Goal: Task Accomplishment & Management: Complete application form

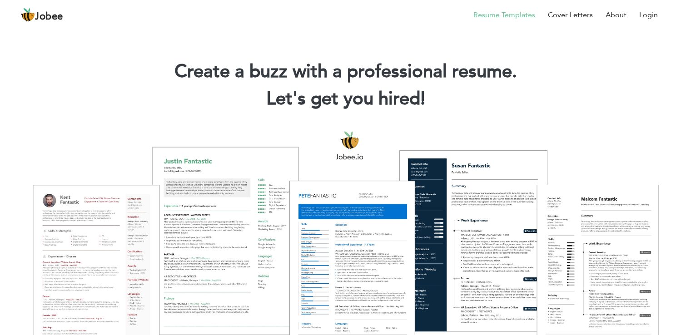
click at [501, 19] on link "Resume Templates" at bounding box center [504, 15] width 62 height 11
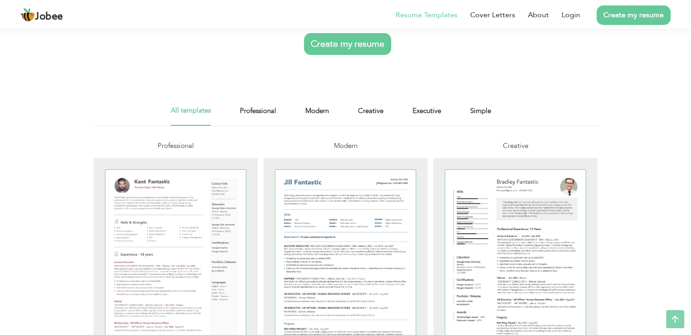
scroll to position [113, 0]
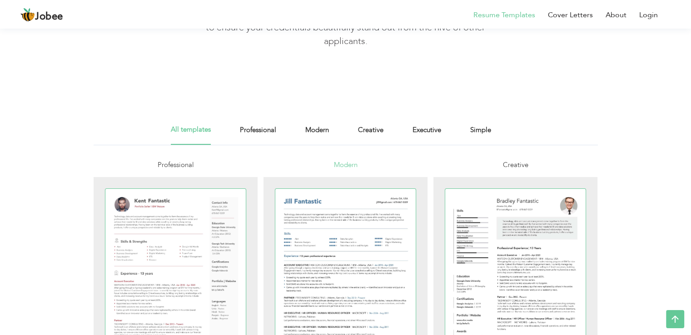
scroll to position [79, 0]
click at [468, 133] on div "All templates Professional Modern Creative Executive Simple" at bounding box center [345, 135] width 349 height 20
click at [474, 140] on link "Simple" at bounding box center [480, 135] width 21 height 20
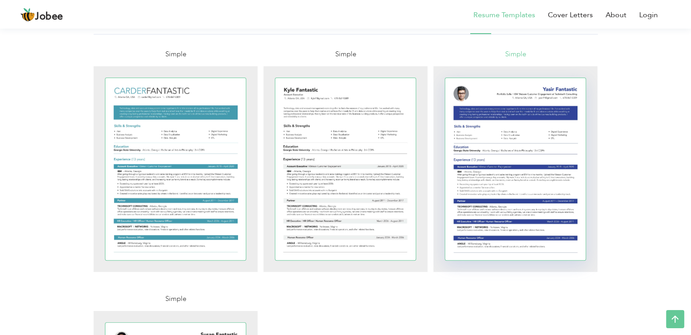
scroll to position [176, 0]
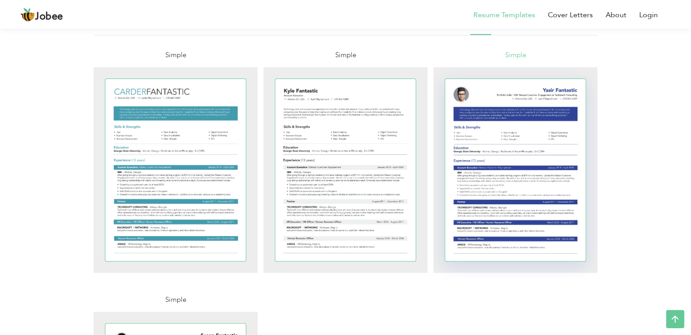
click at [484, 174] on div at bounding box center [515, 170] width 141 height 182
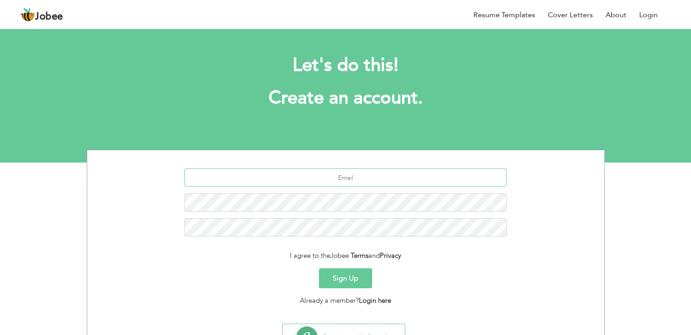
click at [334, 178] on input "text" at bounding box center [345, 177] width 322 height 18
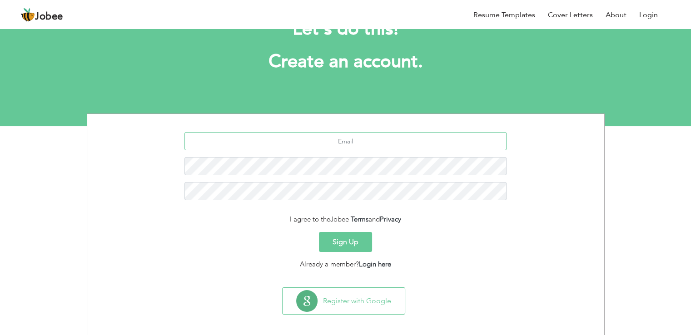
scroll to position [38, 0]
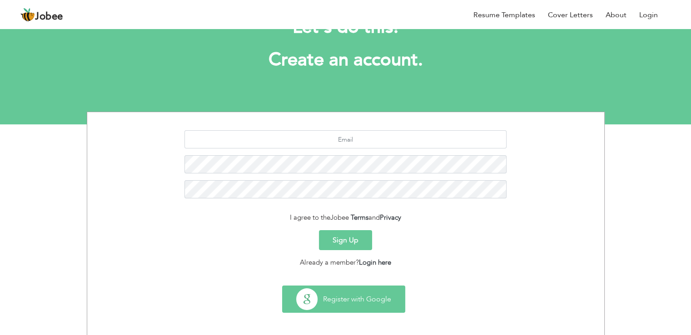
click at [335, 301] on button "Register with Google" at bounding box center [343, 299] width 122 height 26
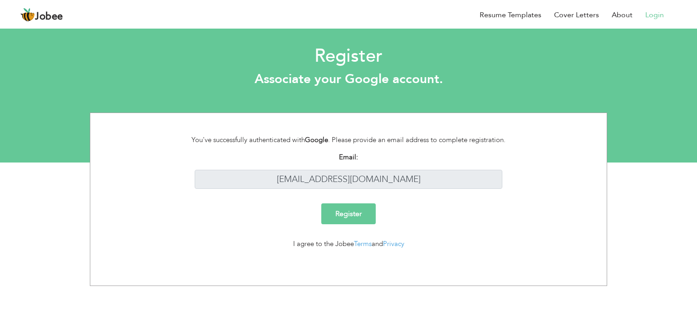
click at [358, 216] on input "Register" at bounding box center [348, 213] width 54 height 21
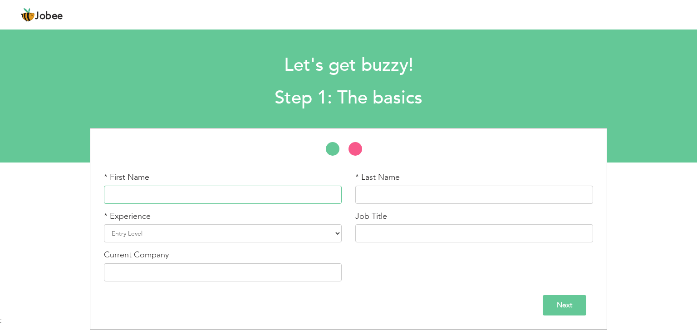
click at [196, 198] on input "text" at bounding box center [223, 195] width 238 height 18
type input "[PERSON_NAME] [PERSON_NAME]"
type input "ALI"
type input "TEVTA-MIDC SIALKOT"
click at [233, 231] on select "Entry Level Less than 1 Year 1 Year 2 Years 3 Years 4 Years 5 Years 6 Years 7 Y…" at bounding box center [223, 233] width 238 height 18
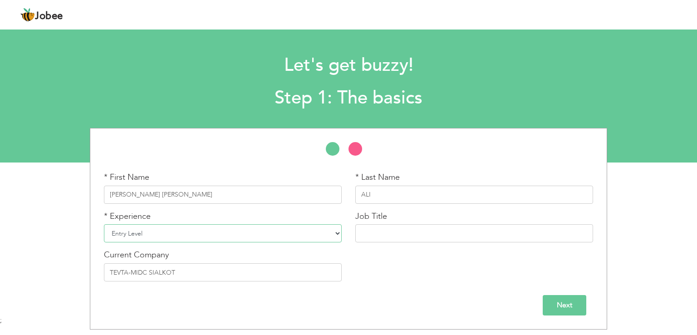
click at [233, 231] on select "Entry Level Less than 1 Year 1 Year 2 Years 3 Years 4 Years 5 Years 6 Years 7 Y…" at bounding box center [223, 233] width 238 height 18
select select "4"
click at [104, 224] on select "Entry Level Less than 1 Year 1 Year 2 Years 3 Years 4 Years 5 Years 6 Years 7 Y…" at bounding box center [223, 233] width 238 height 18
click at [399, 242] on input "text" at bounding box center [474, 233] width 238 height 18
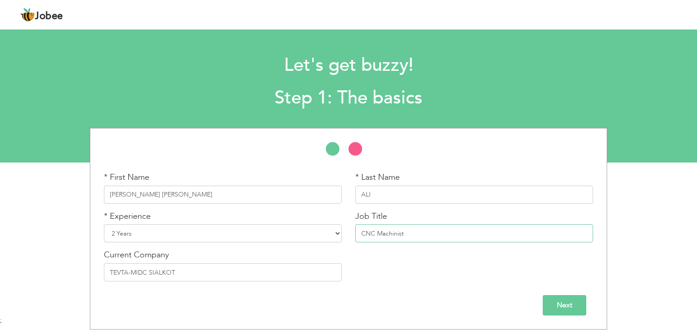
type input "CNC Machinist"
click at [556, 304] on input "Next" at bounding box center [565, 305] width 44 height 20
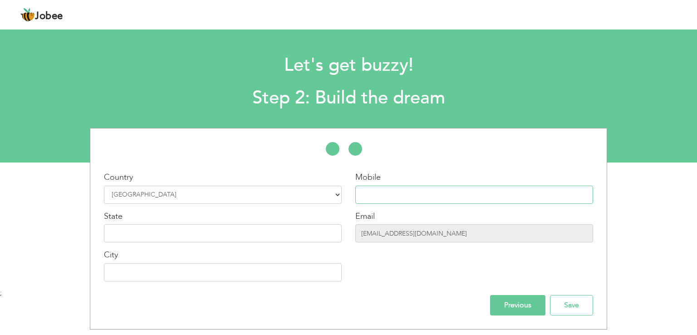
click at [385, 195] on input "text" at bounding box center [474, 195] width 238 height 18
type input "03217101431"
type input "PUNJAB"
type input "SIALKOT"
click at [566, 298] on input "Save" at bounding box center [571, 305] width 43 height 20
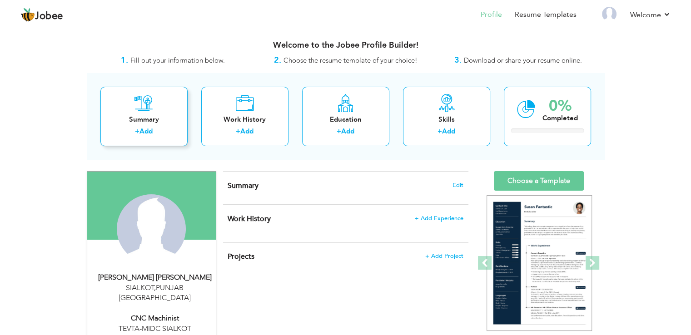
click at [166, 104] on div "Summary + Add" at bounding box center [143, 116] width 87 height 59
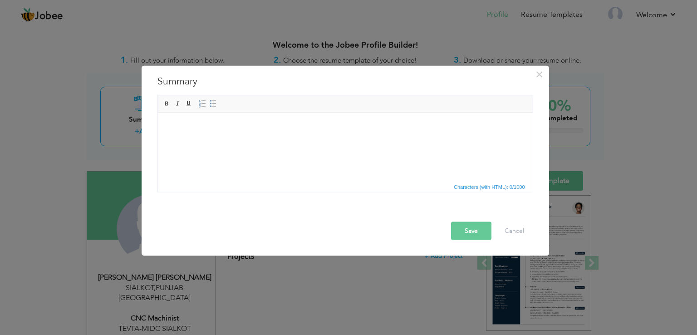
click at [194, 129] on body at bounding box center [345, 127] width 357 height 10
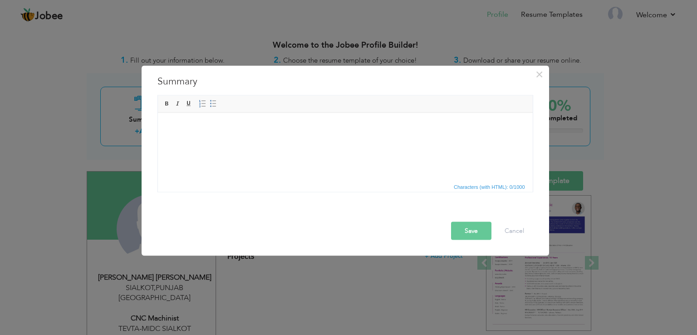
click at [224, 140] on html at bounding box center [345, 127] width 375 height 28
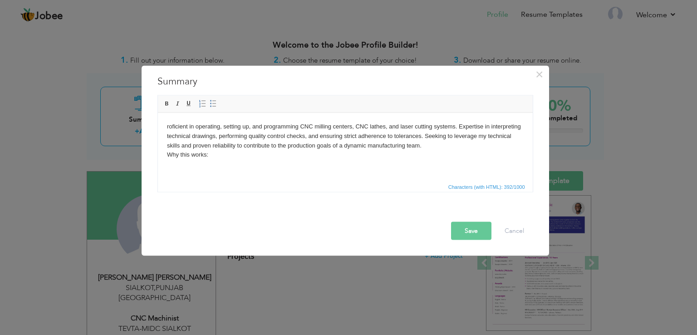
click at [469, 231] on button "Save" at bounding box center [471, 231] width 40 height 18
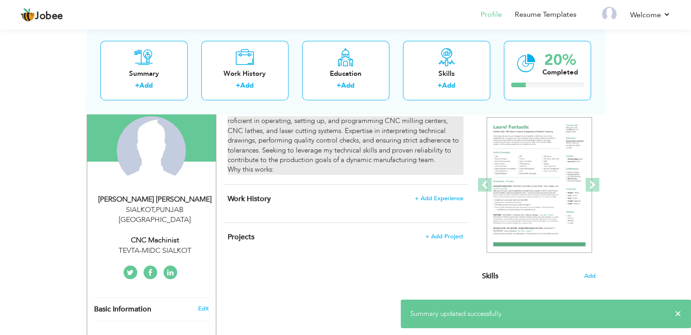
scroll to position [42, 0]
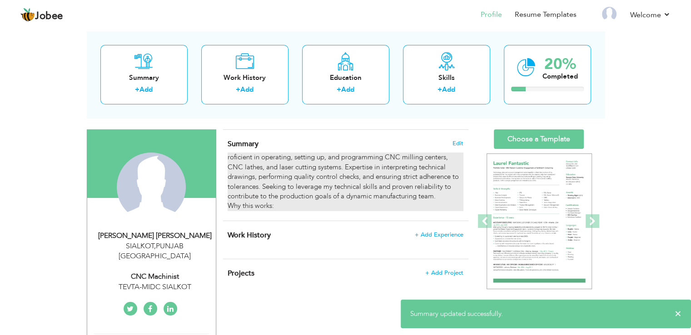
click at [240, 171] on div "roficient in operating, setting up, and programming CNC milling centers, CNC la…" at bounding box center [344, 182] width 235 height 59
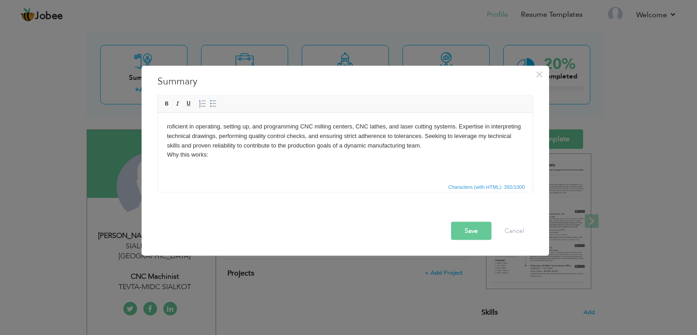
click at [240, 140] on body "roficient in operating, setting up, and programming CNC milling centers, CNC la…" at bounding box center [345, 141] width 357 height 38
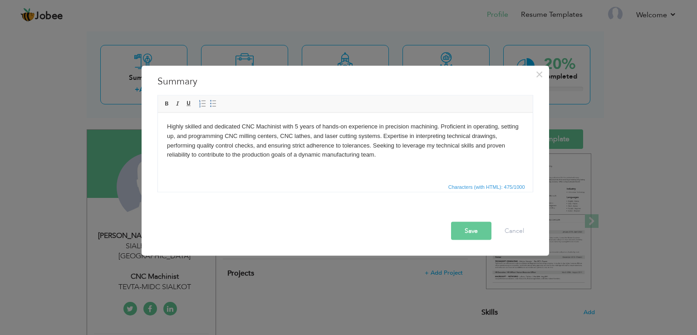
click at [471, 232] on button "Save" at bounding box center [471, 231] width 40 height 18
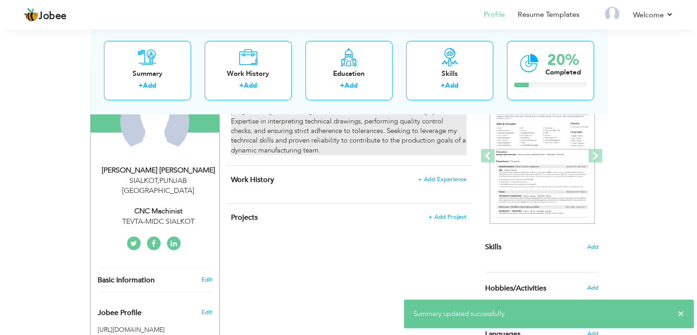
scroll to position [109, 0]
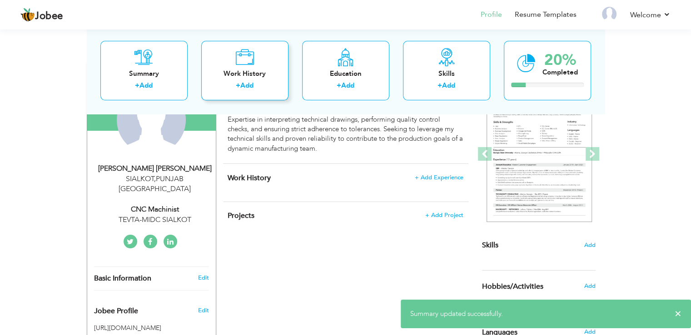
click at [245, 86] on link "Add" at bounding box center [246, 85] width 13 height 9
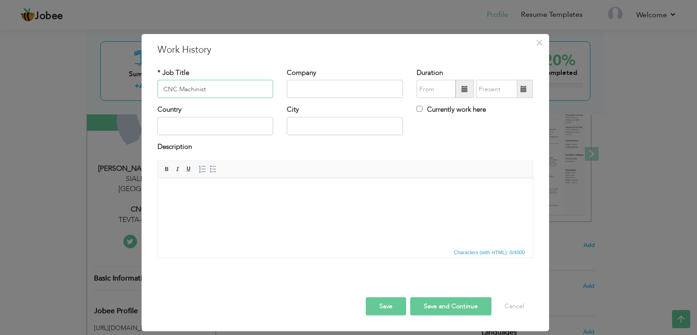
type input "CNC Machinist"
type input "Sprial Surgical"
type input "09/2025"
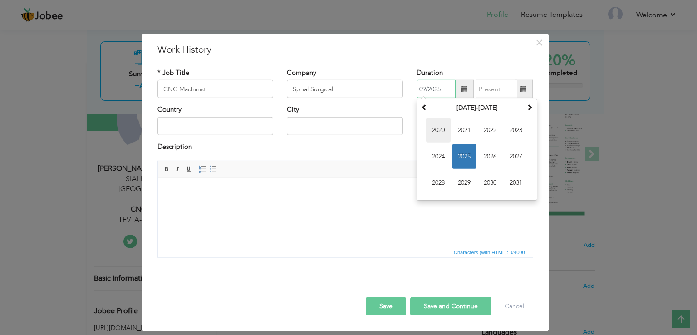
click at [432, 120] on span "2020" at bounding box center [438, 130] width 25 height 25
click at [504, 92] on input "text" at bounding box center [496, 89] width 41 height 18
type input "09/2025"
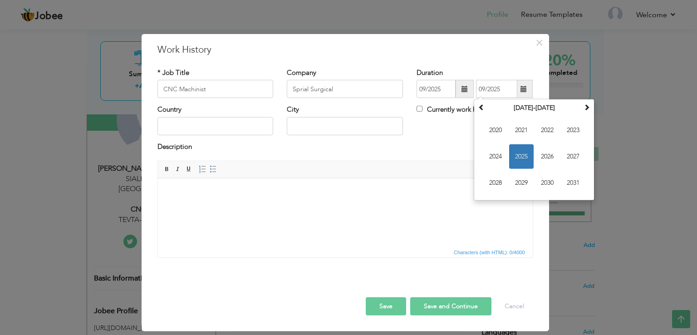
click at [411, 144] on div "Description" at bounding box center [346, 148] width 376 height 12
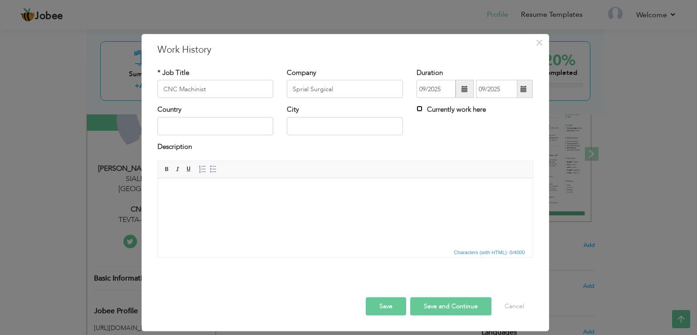
click at [422, 106] on input "Currently work here" at bounding box center [420, 109] width 6 height 6
checkbox input "true"
click at [223, 140] on div "Country" at bounding box center [216, 123] width 130 height 37
click at [217, 133] on input "text" at bounding box center [216, 126] width 116 height 18
type input "Pakistan"
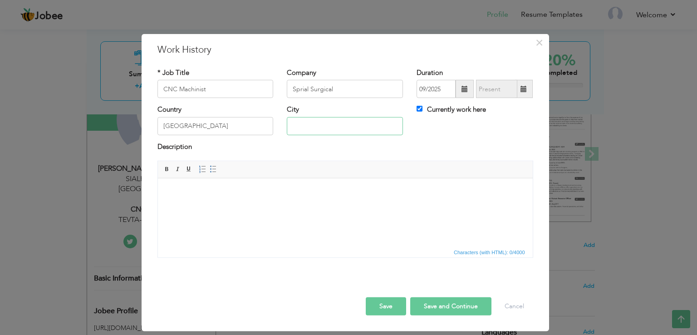
type input "SIALKOT"
click at [227, 195] on body at bounding box center [345, 192] width 357 height 10
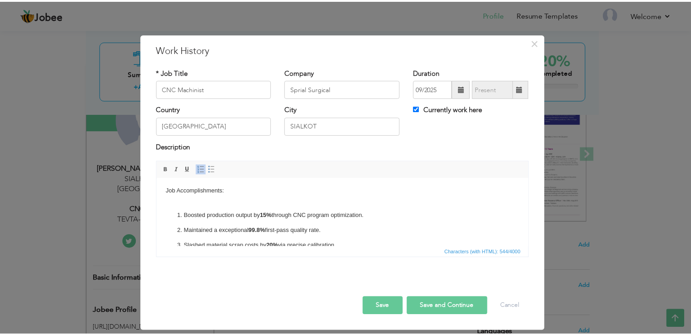
scroll to position [0, 0]
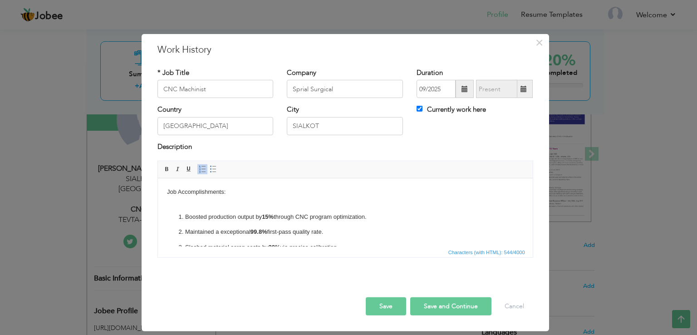
click at [389, 302] on button "Save" at bounding box center [386, 306] width 40 height 18
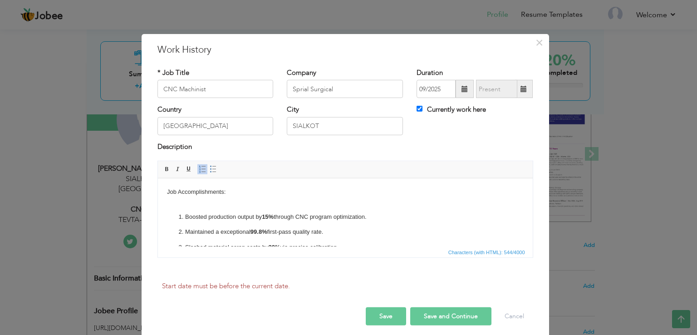
click at [442, 316] on button "Save and Continue" at bounding box center [450, 316] width 81 height 18
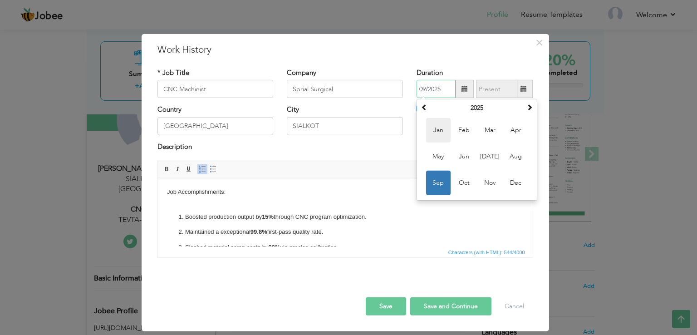
click at [438, 124] on span "Jan" at bounding box center [438, 130] width 25 height 25
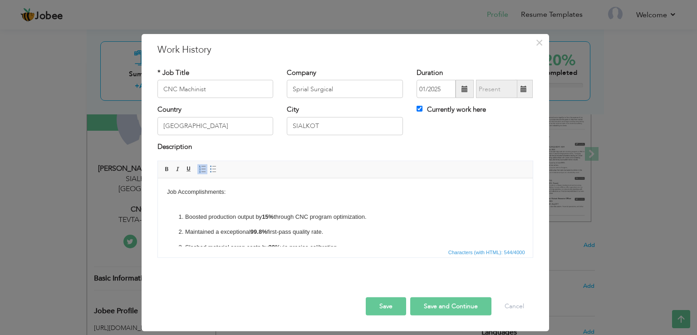
click at [462, 86] on span at bounding box center [465, 89] width 6 height 6
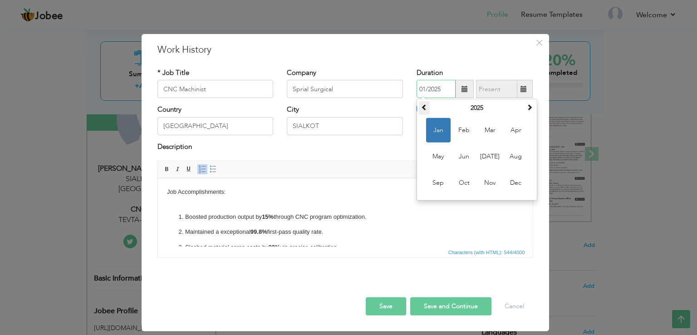
click at [426, 106] on span at bounding box center [424, 107] width 6 height 6
click at [438, 127] on span "Jan" at bounding box center [438, 130] width 25 height 25
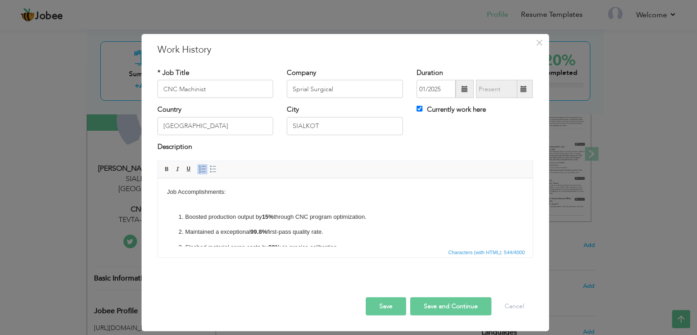
type input "01/2021"
click at [419, 303] on button "Save and Continue" at bounding box center [450, 306] width 81 height 18
checkbox input "false"
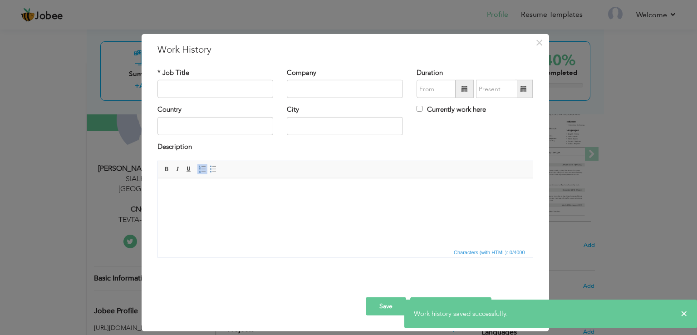
click at [477, 263] on div "Rich Text Editor, workEditor Editor toolbars Basic Styles Bold Italic Underline…" at bounding box center [346, 213] width 390 height 104
click at [686, 311] on span "×" at bounding box center [684, 313] width 7 height 9
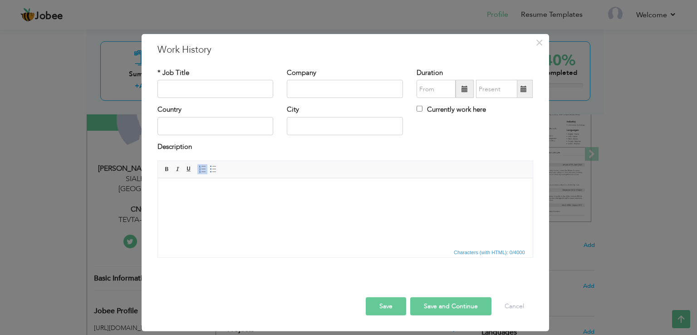
click at [396, 302] on button "Save" at bounding box center [386, 306] width 40 height 18
click at [515, 302] on button "Cancel" at bounding box center [515, 306] width 38 height 18
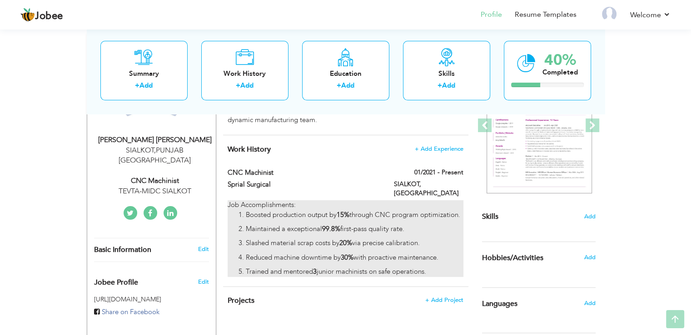
scroll to position [138, 0]
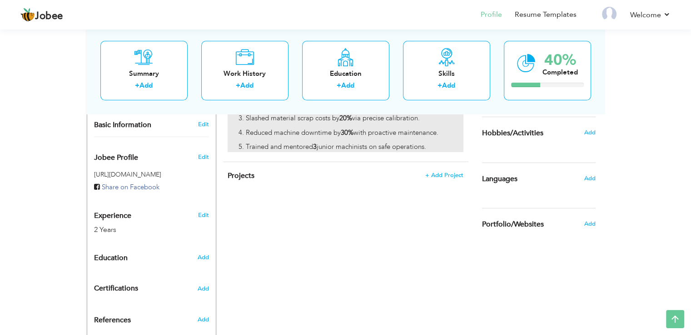
click at [400, 249] on div "CV Import Profile Strength 0% Select an Item from right menu Work History * Job…" at bounding box center [345, 131] width 259 height 445
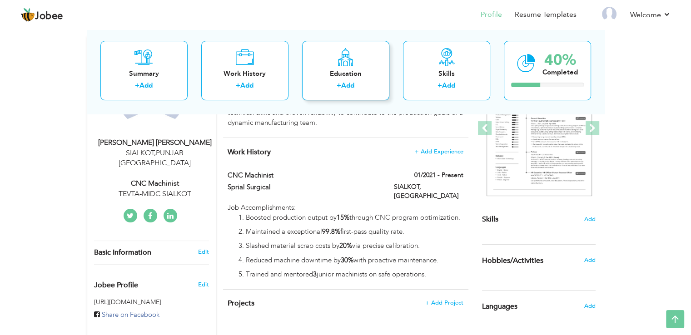
scroll to position [0, 0]
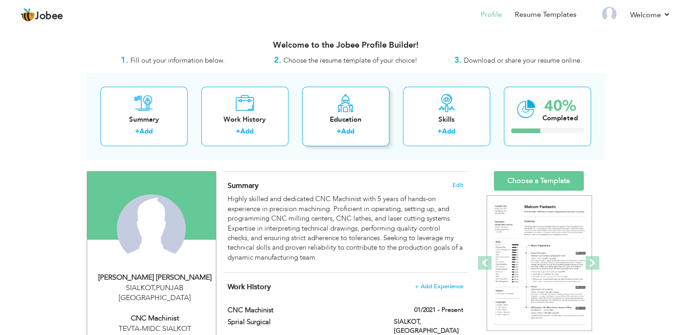
click at [370, 88] on div "Education + Add" at bounding box center [345, 116] width 87 height 59
radio input "true"
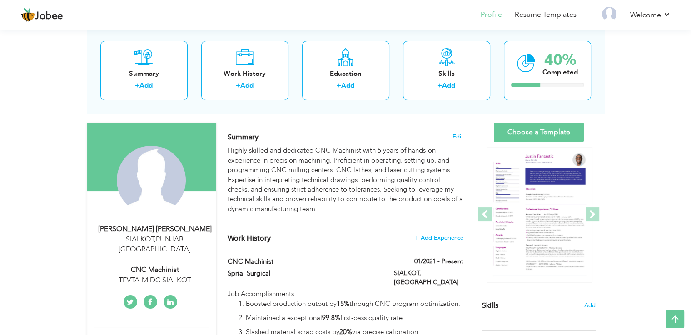
scroll to position [45, 0]
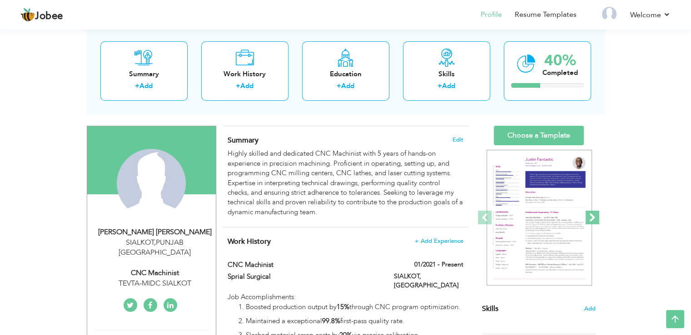
click at [591, 217] on span at bounding box center [592, 218] width 14 height 14
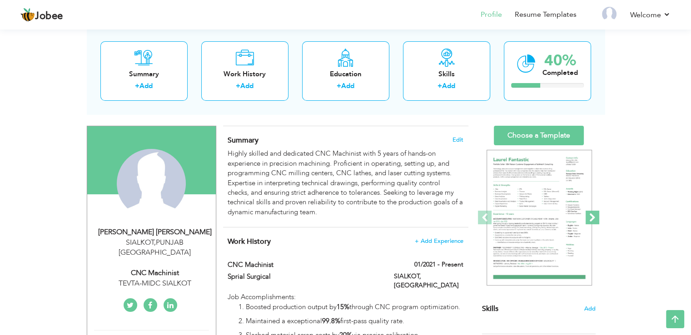
click at [591, 217] on span at bounding box center [592, 218] width 14 height 14
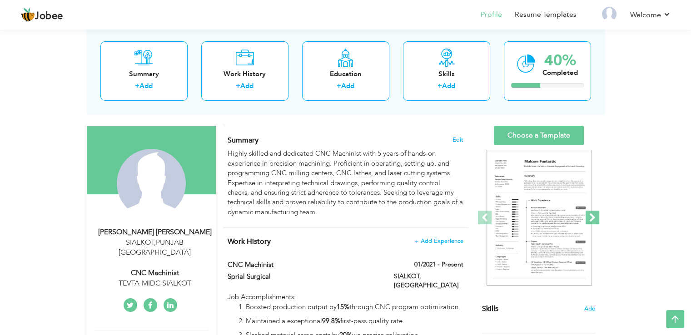
click at [591, 217] on span at bounding box center [592, 218] width 14 height 14
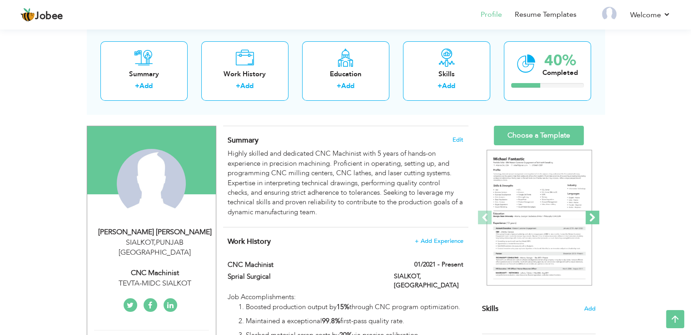
click at [591, 217] on span at bounding box center [592, 218] width 14 height 14
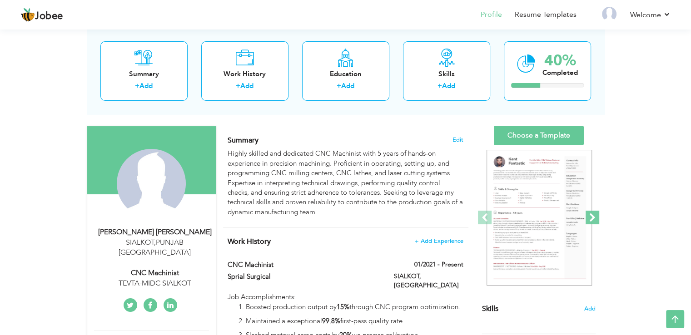
click at [591, 217] on span at bounding box center [592, 218] width 14 height 14
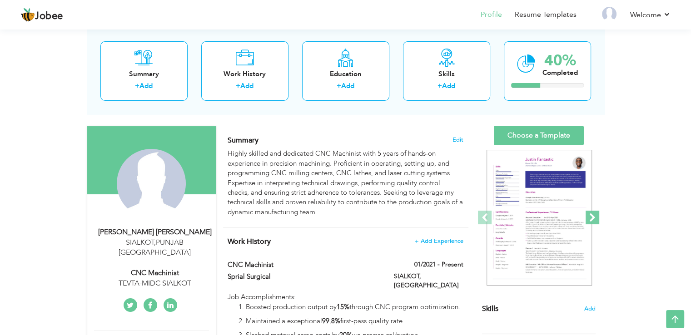
click at [591, 217] on span at bounding box center [592, 218] width 14 height 14
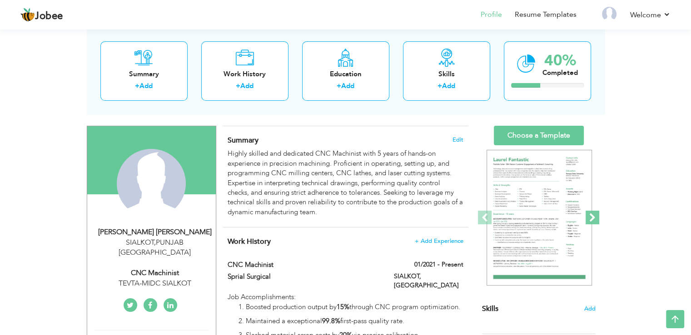
click at [591, 217] on span at bounding box center [592, 218] width 14 height 14
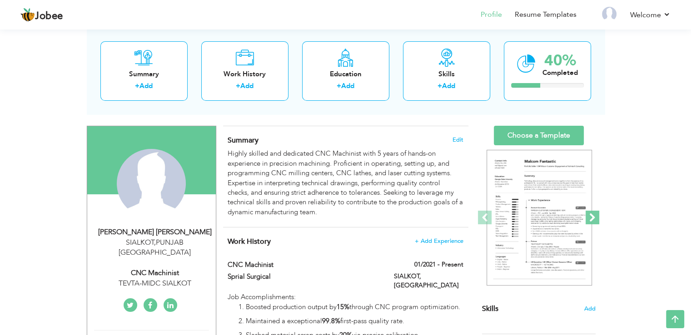
click at [591, 217] on span at bounding box center [592, 218] width 14 height 14
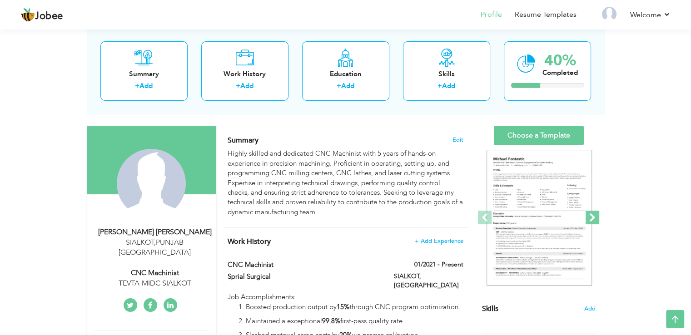
click at [591, 217] on span at bounding box center [592, 218] width 14 height 14
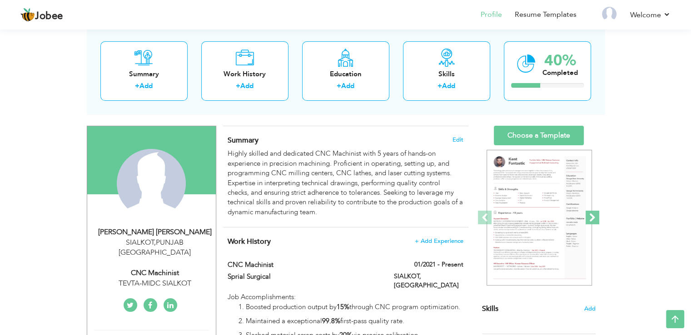
click at [591, 217] on span at bounding box center [592, 218] width 14 height 14
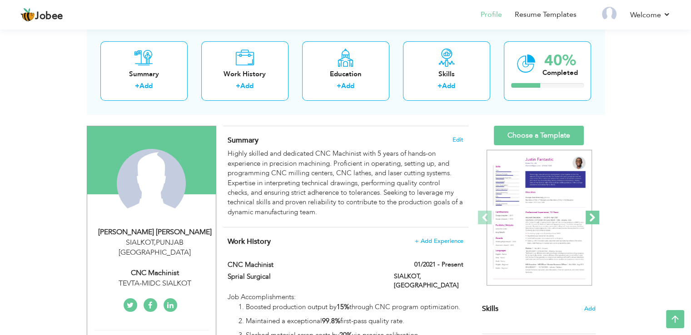
click at [591, 217] on span at bounding box center [592, 218] width 14 height 14
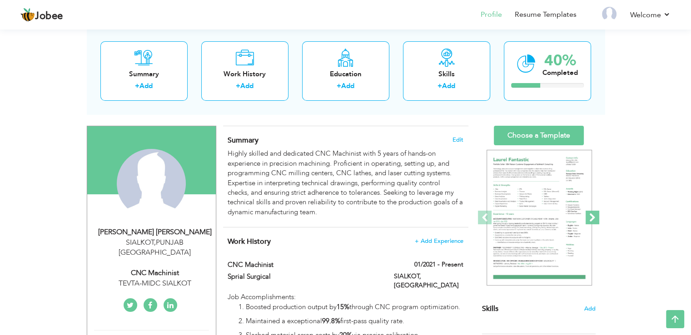
click at [591, 217] on span at bounding box center [592, 218] width 14 height 14
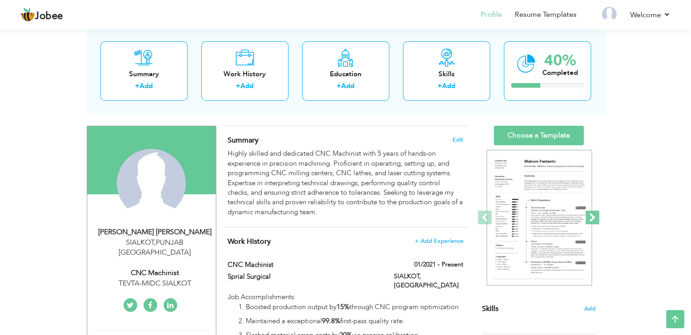
click at [591, 217] on span at bounding box center [592, 218] width 14 height 14
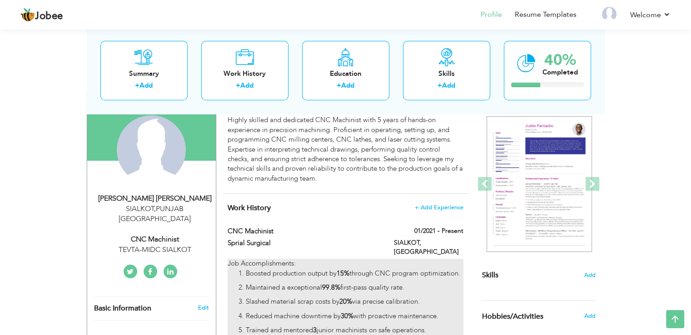
scroll to position [78, 0]
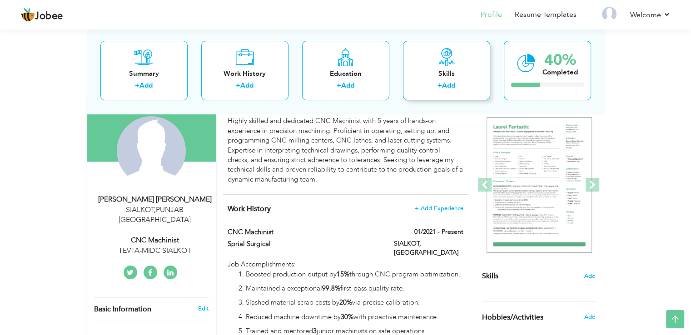
click at [443, 79] on div "Skills" at bounding box center [446, 74] width 73 height 10
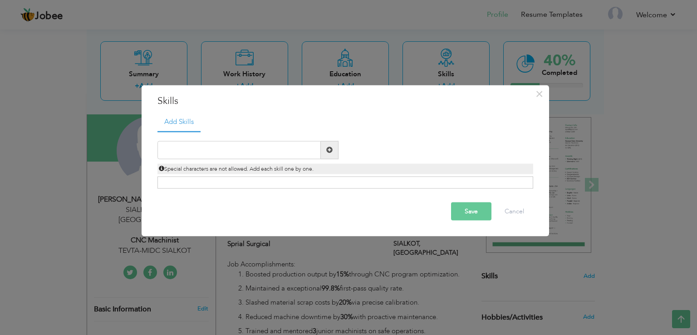
click at [322, 120] on ul "Add Skills" at bounding box center [346, 122] width 376 height 19
click at [267, 144] on input "text" at bounding box center [239, 150] width 163 height 18
type input "CNC"
click at [460, 213] on button "Save" at bounding box center [471, 211] width 40 height 18
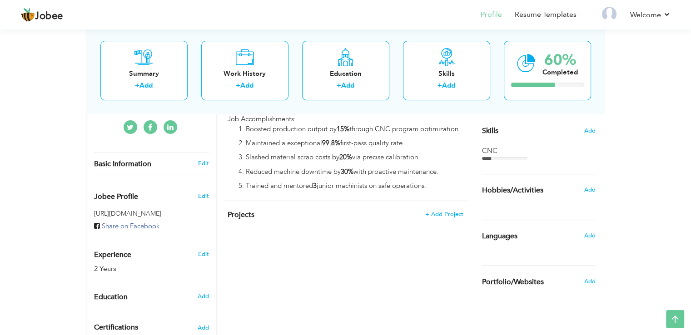
scroll to position [223, 0]
click at [588, 189] on span "Add" at bounding box center [589, 190] width 12 height 8
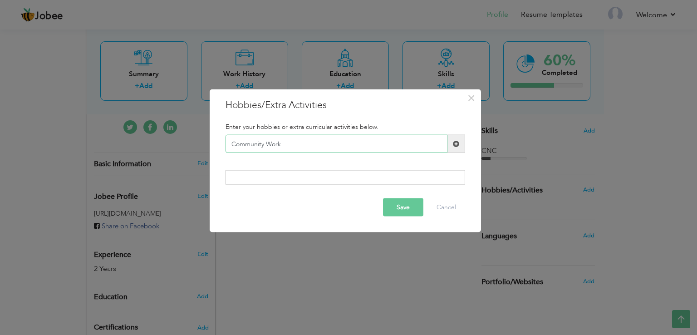
type input "Community Work"
click at [412, 197] on div "Save Cancel" at bounding box center [345, 207] width 253 height 32
click at [362, 186] on div "Enter your hobbies or extra curricular activities below. Community Work Duplica…" at bounding box center [345, 154] width 253 height 75
click at [345, 172] on div at bounding box center [346, 177] width 240 height 15
click at [459, 143] on span at bounding box center [457, 144] width 18 height 18
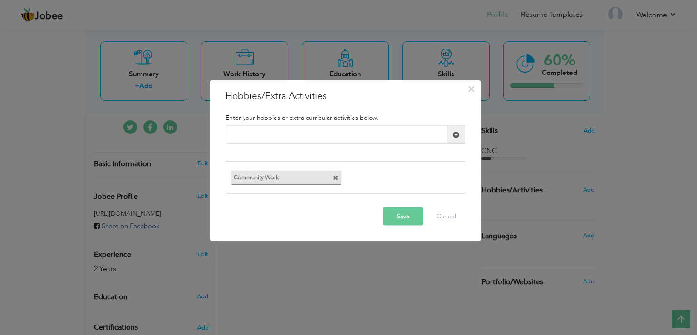
click at [393, 217] on button "Save" at bounding box center [403, 216] width 40 height 18
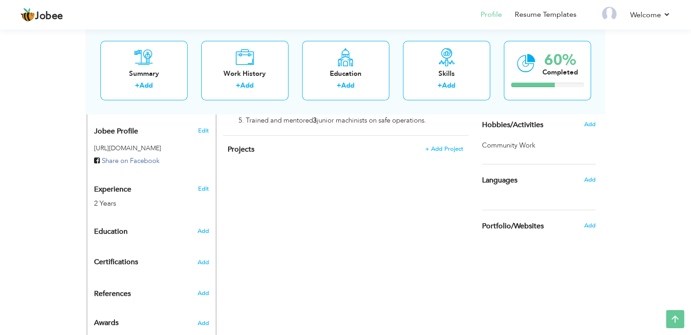
scroll to position [289, 0]
click at [587, 181] on span "Add" at bounding box center [589, 180] width 12 height 8
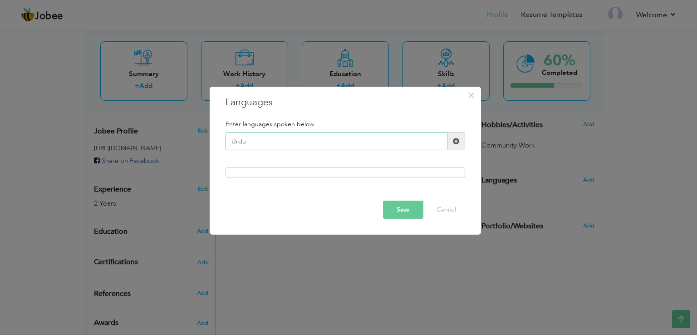
type input "Urdu"
click at [449, 147] on span at bounding box center [457, 141] width 18 height 18
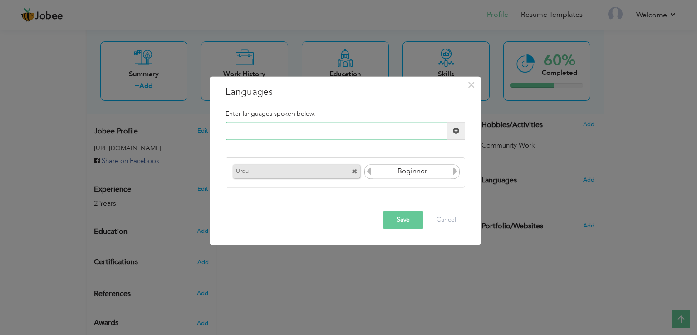
click at [327, 126] on input "text" at bounding box center [337, 131] width 222 height 18
type input "English"
click at [454, 172] on icon at bounding box center [455, 171] width 8 height 8
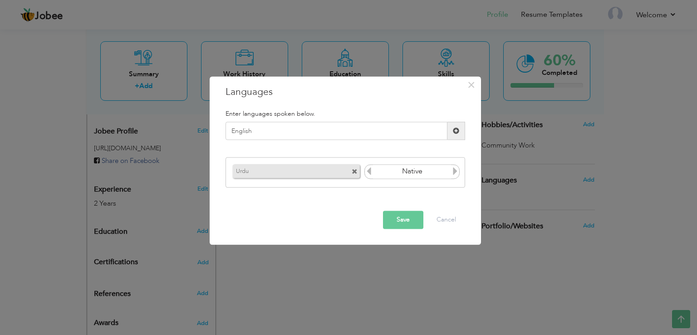
click at [456, 128] on span at bounding box center [456, 131] width 6 height 6
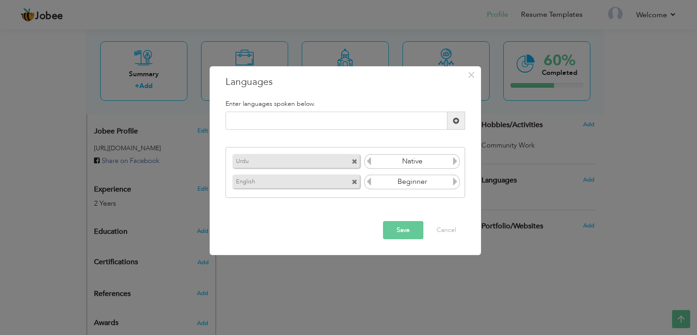
click at [454, 182] on icon at bounding box center [455, 182] width 8 height 8
click at [365, 179] on icon at bounding box center [369, 182] width 8 height 8
click at [398, 232] on button "Save" at bounding box center [403, 230] width 40 height 18
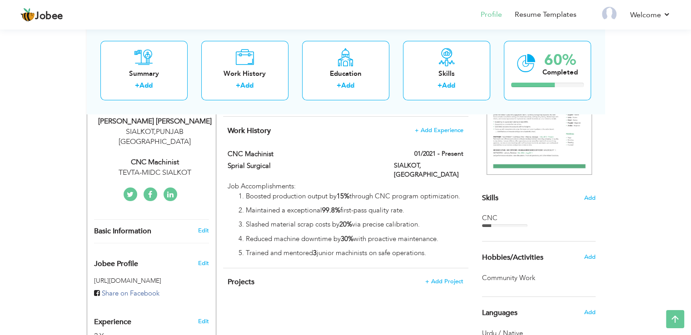
scroll to position [114, 0]
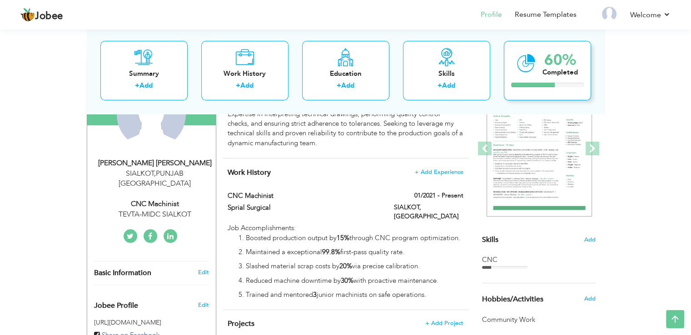
click at [550, 85] on div at bounding box center [533, 85] width 44 height 5
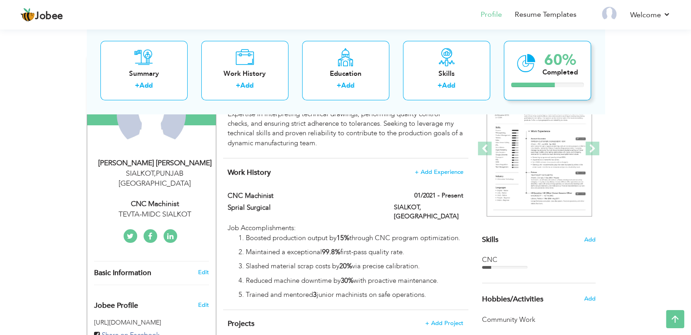
click at [544, 59] on div "60%" at bounding box center [559, 60] width 35 height 15
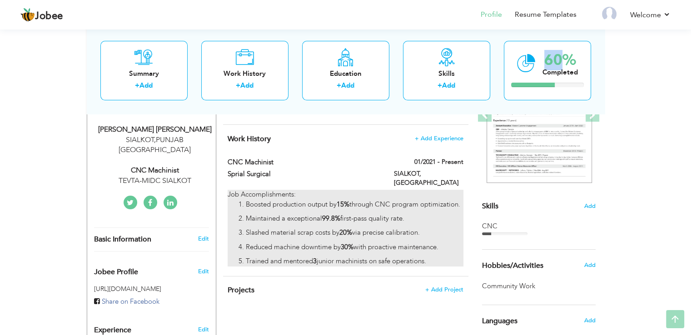
scroll to position [217, 0]
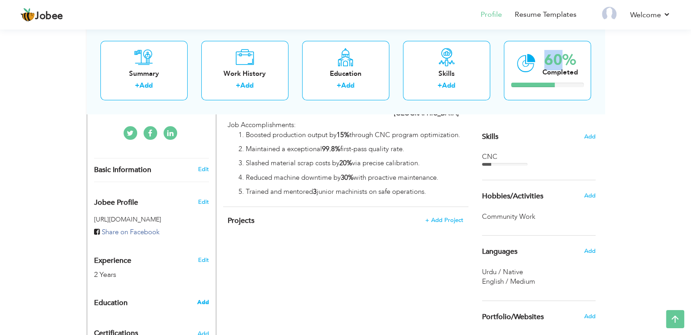
click at [207, 298] on span "Add" at bounding box center [203, 302] width 12 height 8
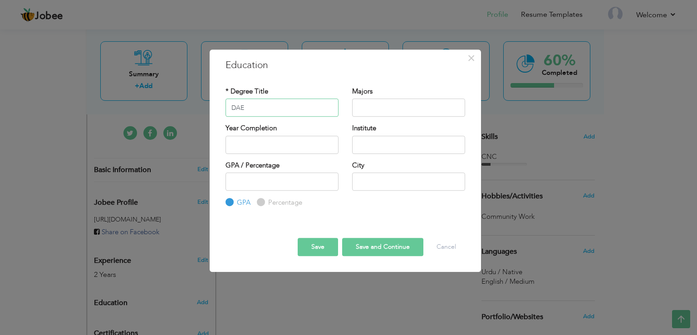
type input "DAE"
type input "Mechanical"
click at [273, 152] on input "text" at bounding box center [282, 145] width 113 height 18
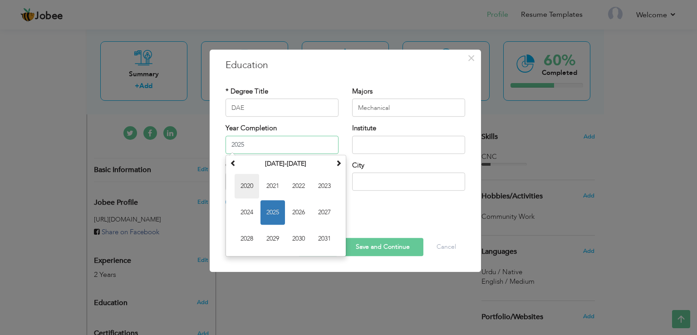
click at [257, 180] on span "2020" at bounding box center [247, 186] width 25 height 25
type input "2020"
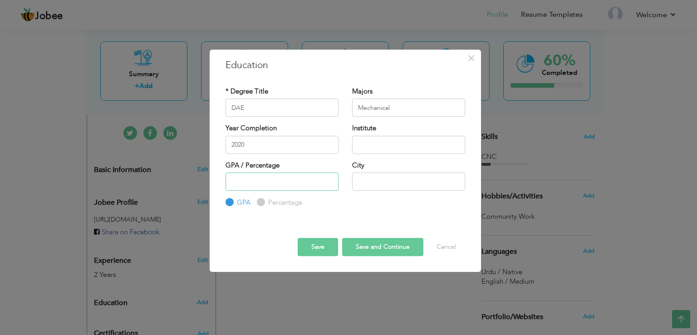
click at [252, 186] on input "number" at bounding box center [282, 182] width 113 height 18
click at [377, 138] on input "text" at bounding box center [408, 145] width 113 height 18
type input "GCT Sialkot"
click at [294, 177] on input "number" at bounding box center [282, 182] width 113 height 18
type input "6"
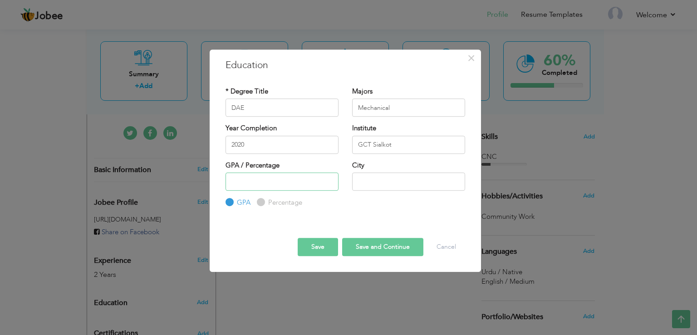
type input "5"
type input "70.1"
click at [358, 188] on input "text" at bounding box center [408, 182] width 113 height 18
type input "SIALKOT"
click at [329, 245] on button "Save" at bounding box center [318, 247] width 40 height 18
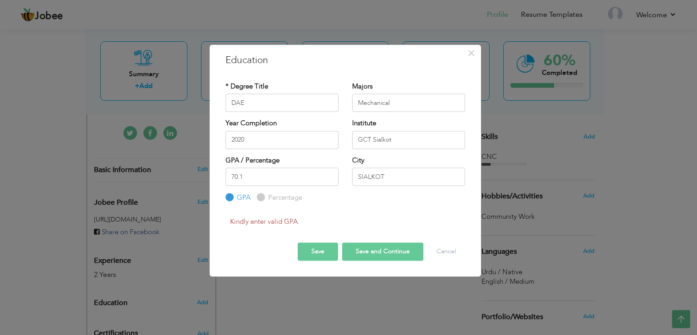
click at [254, 199] on div "70.1 GPA Percentage" at bounding box center [282, 185] width 113 height 35
click at [261, 199] on input "Percentage" at bounding box center [260, 198] width 6 height 6
radio input "true"
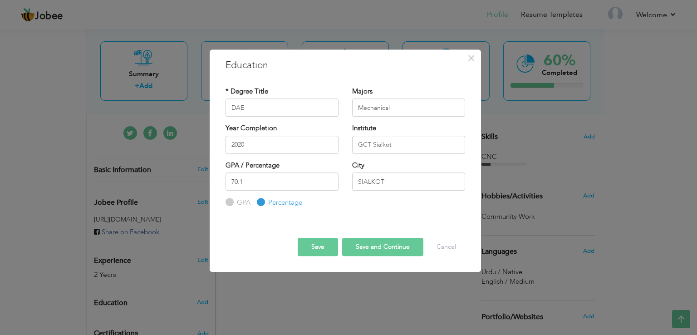
click at [334, 257] on div "Save Save and Continue Delete Cancel" at bounding box center [345, 239] width 253 height 48
click at [325, 250] on button "Save" at bounding box center [318, 247] width 40 height 18
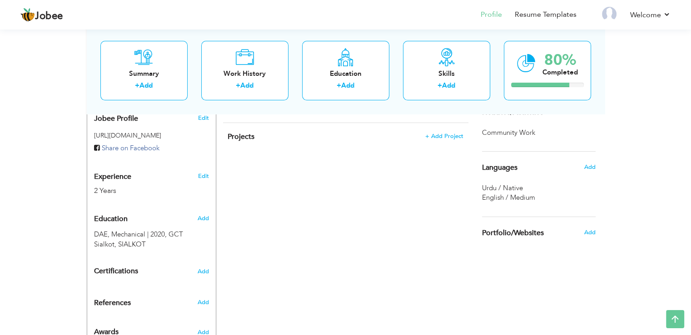
scroll to position [327, 0]
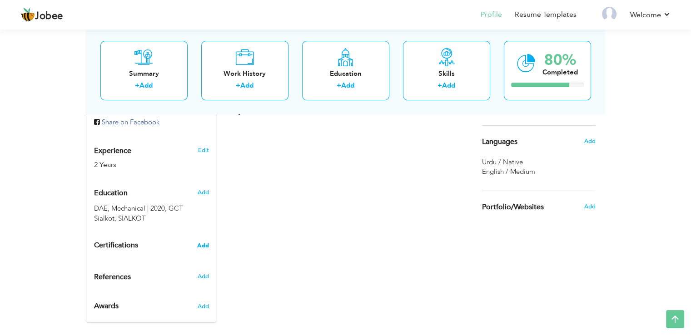
click at [204, 242] on span "Add" at bounding box center [203, 245] width 12 height 6
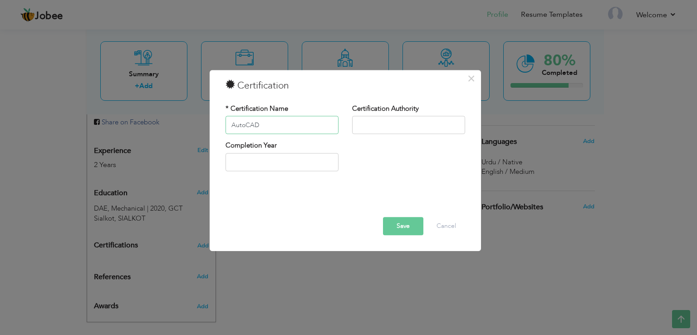
type input "AutoCAD"
type input "PBTE"
click at [274, 168] on input "text" at bounding box center [282, 162] width 113 height 18
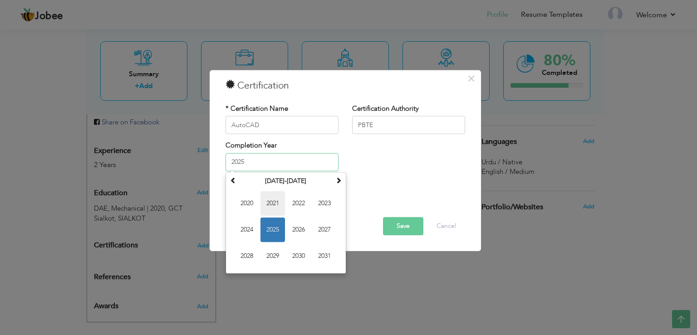
click at [280, 211] on span "2021" at bounding box center [273, 203] width 25 height 25
type input "2021"
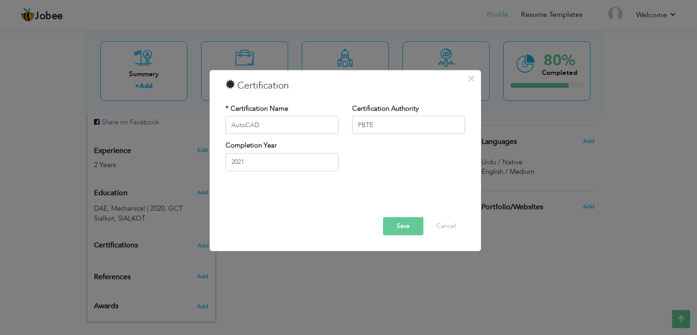
click at [394, 217] on button "Save" at bounding box center [403, 226] width 40 height 18
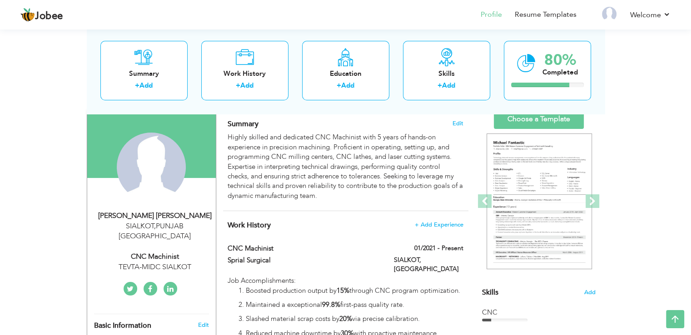
scroll to position [58, 0]
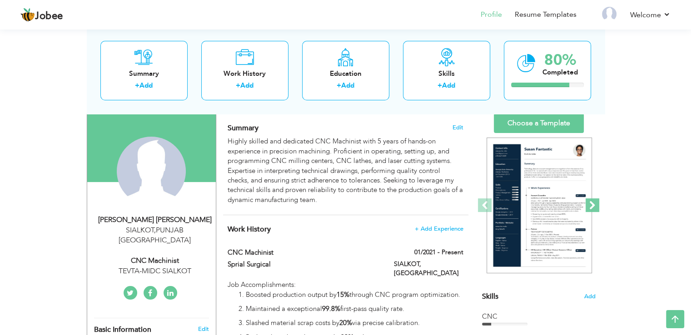
click at [592, 200] on span at bounding box center [592, 205] width 14 height 14
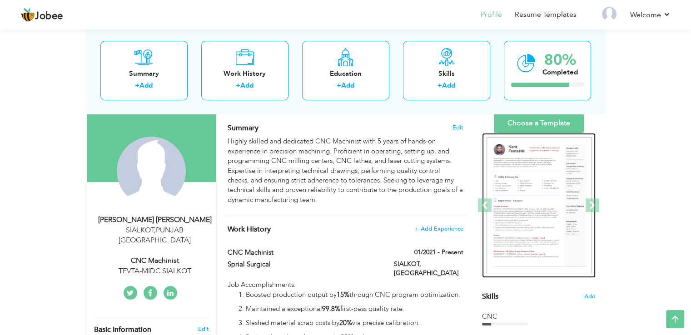
click at [551, 212] on img at bounding box center [538, 206] width 105 height 136
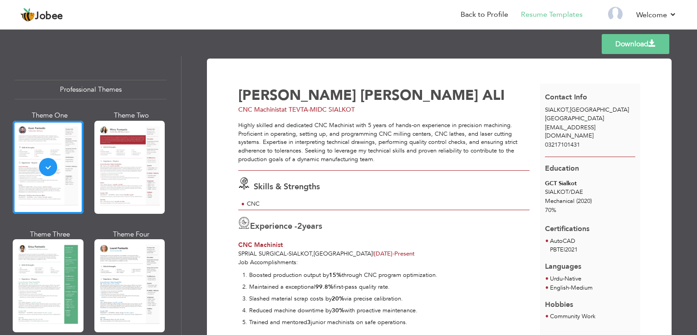
click at [612, 42] on link "Download" at bounding box center [636, 44] width 68 height 20
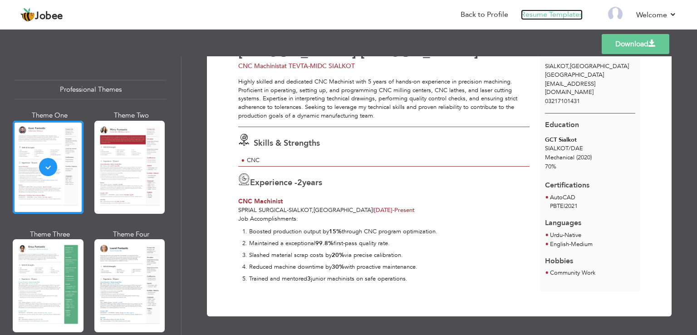
click at [565, 17] on link "Resume Templates" at bounding box center [552, 15] width 62 height 10
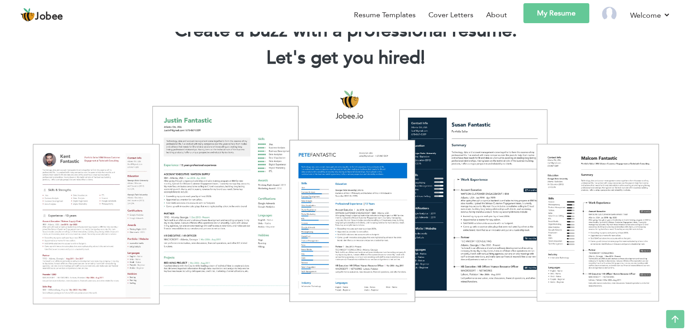
scroll to position [1, 0]
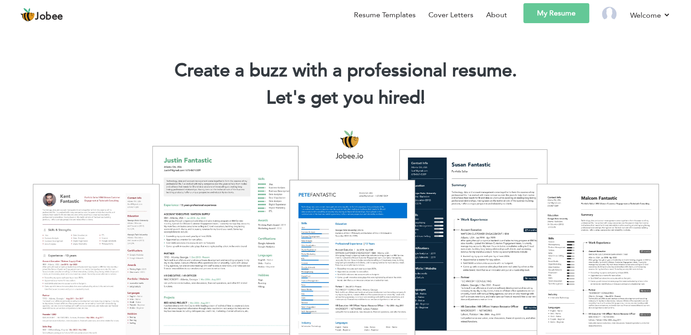
click at [566, 5] on link "My Resume" at bounding box center [556, 13] width 66 height 20
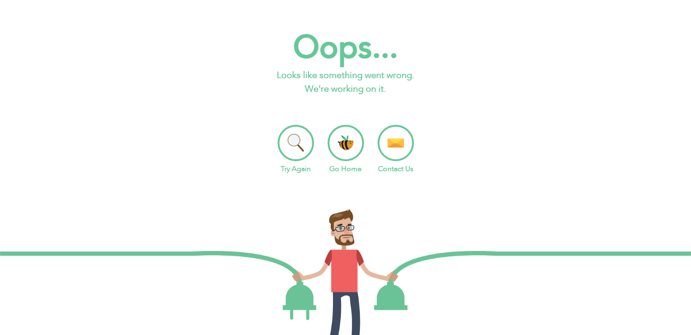
click at [298, 138] on li "Try Again" at bounding box center [295, 149] width 36 height 49
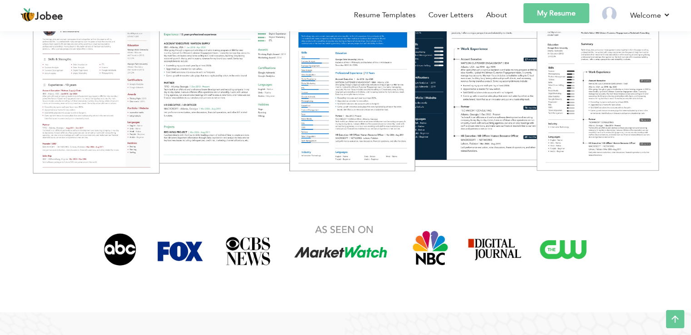
scroll to position [66, 0]
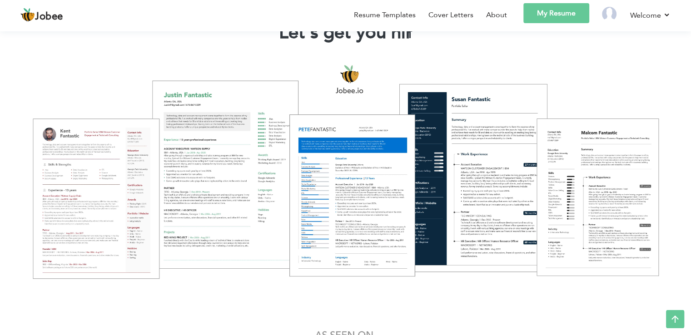
click at [347, 178] on div at bounding box center [345, 171] width 677 height 239
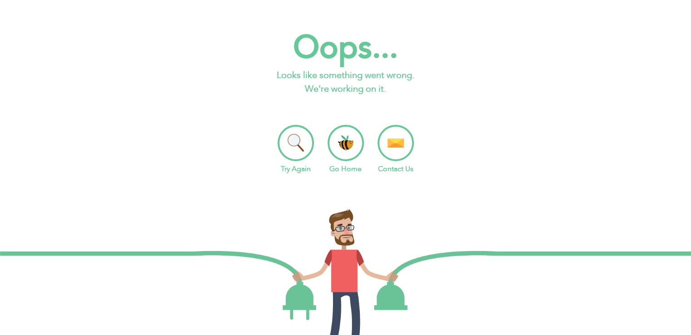
click at [351, 133] on li "Go Home" at bounding box center [345, 149] width 36 height 49
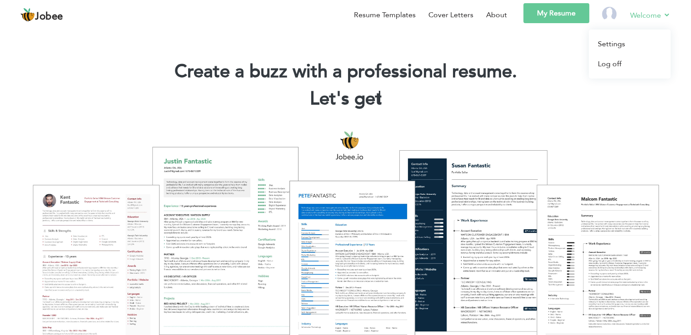
click at [623, 15] on li "Welcome Settings Log off" at bounding box center [643, 16] width 53 height 26
click at [618, 70] on link "Log off" at bounding box center [629, 64] width 82 height 20
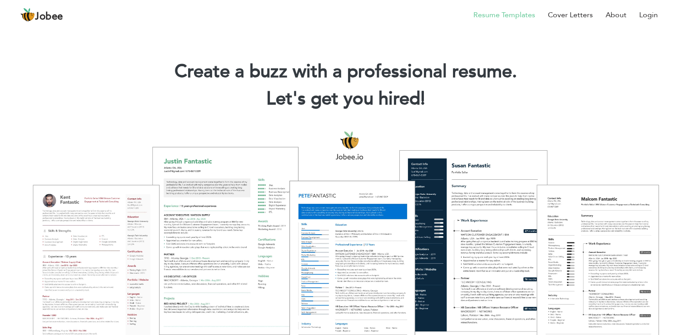
click at [508, 15] on link "Resume Templates" at bounding box center [504, 15] width 62 height 11
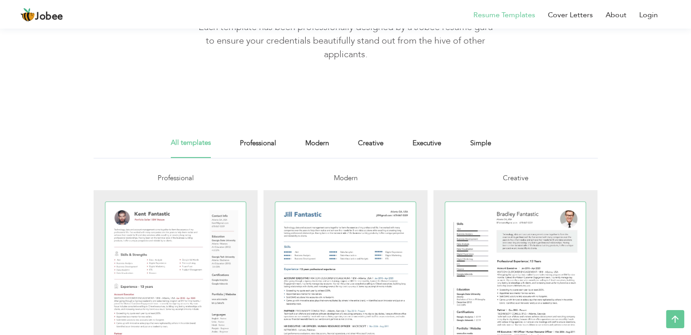
scroll to position [178, 0]
